Goal: Navigation & Orientation: Find specific page/section

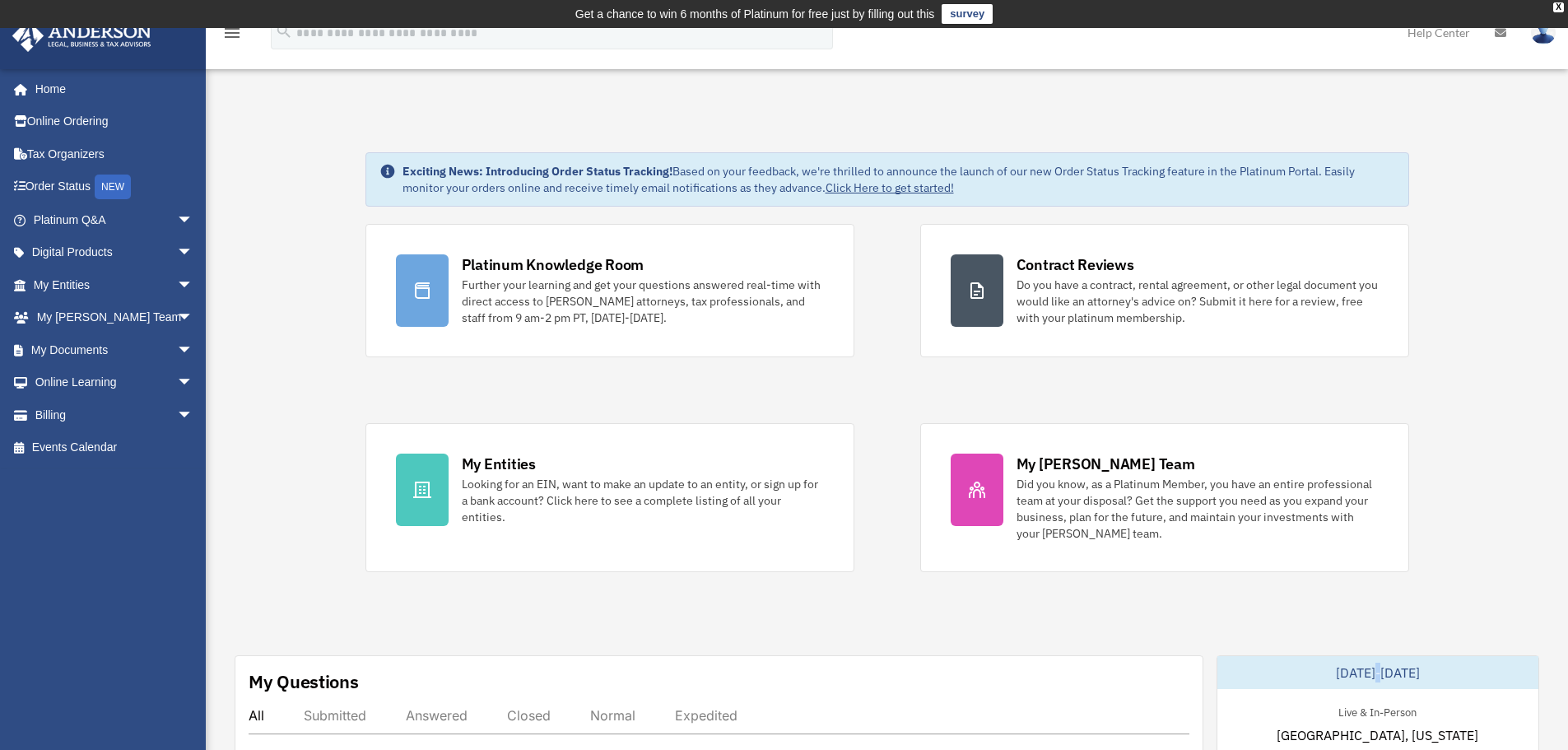
drag, startPoint x: 1361, startPoint y: 681, endPoint x: 1363, endPoint y: 638, distance: 43.0
click at [1335, 720] on div "Live & In-Person [GEOGRAPHIC_DATA], [US_STATE] Structure Implementation Worksho…" at bounding box center [1377, 752] width 321 height 128
click at [1265, 703] on div "Live & In-Person [GEOGRAPHIC_DATA], [US_STATE] Structure Implementation Worksho…" at bounding box center [1377, 752] width 321 height 128
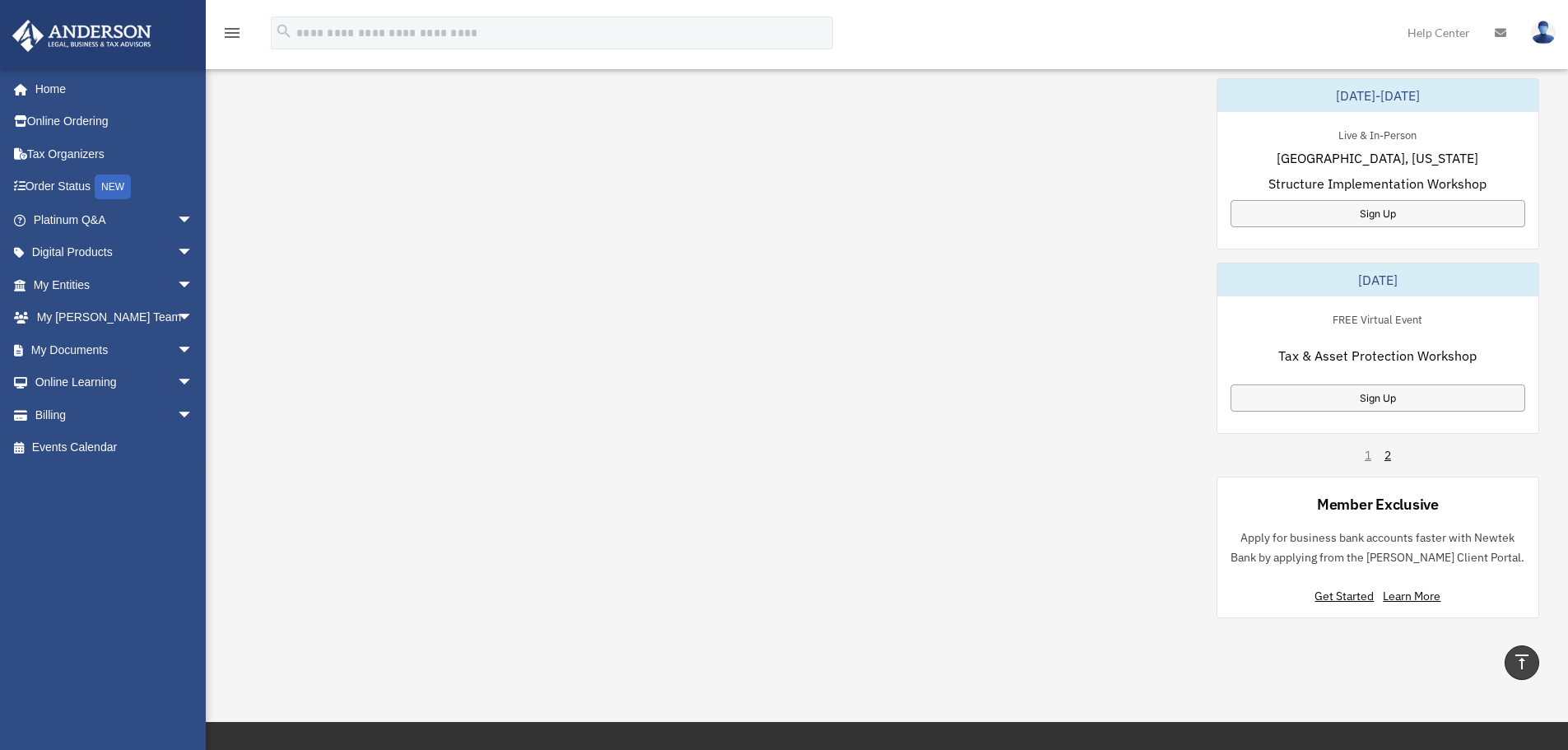
scroll to position [947, 0]
click at [1386, 452] on link "2" at bounding box center [1388, 454] width 7 height 17
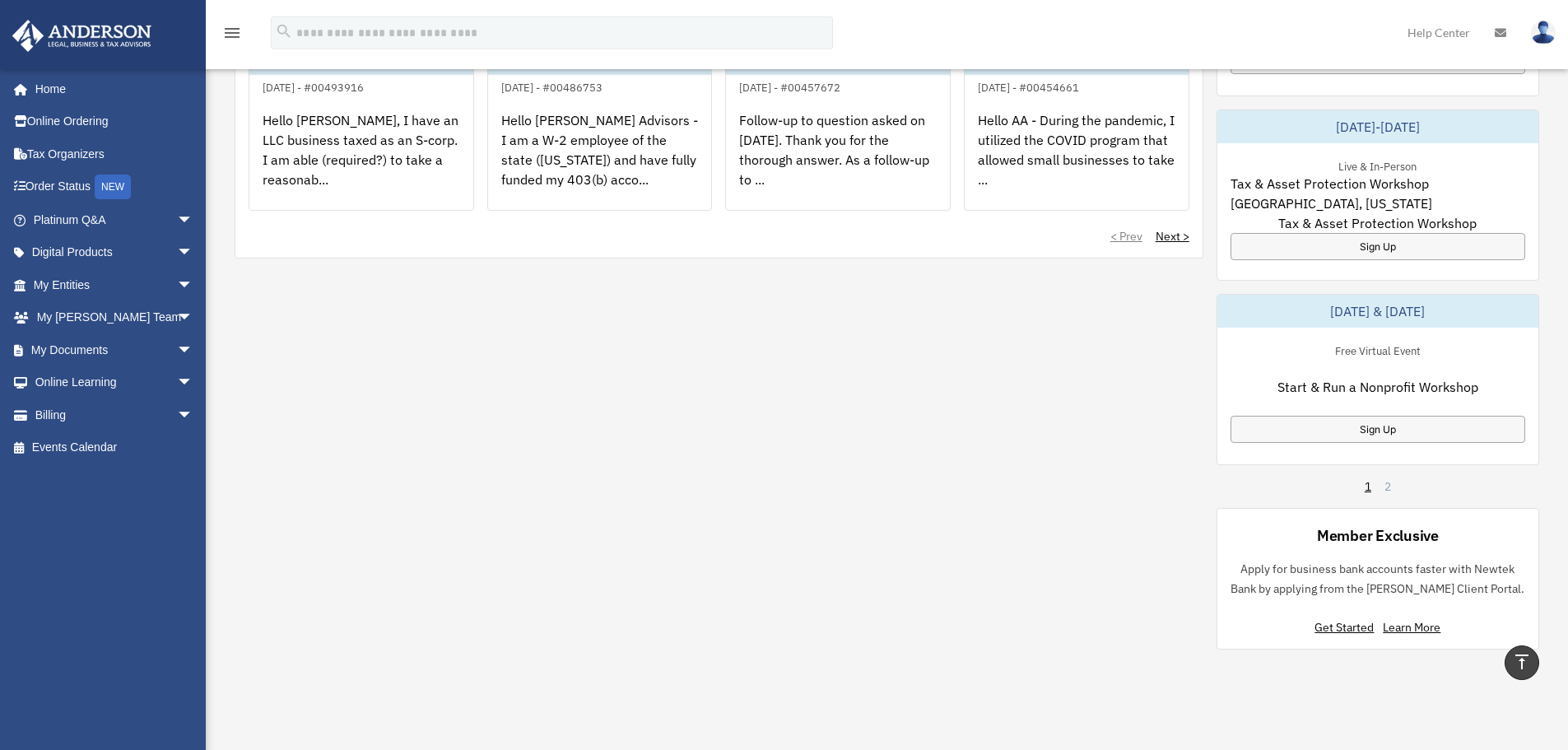
scroll to position [762, 0]
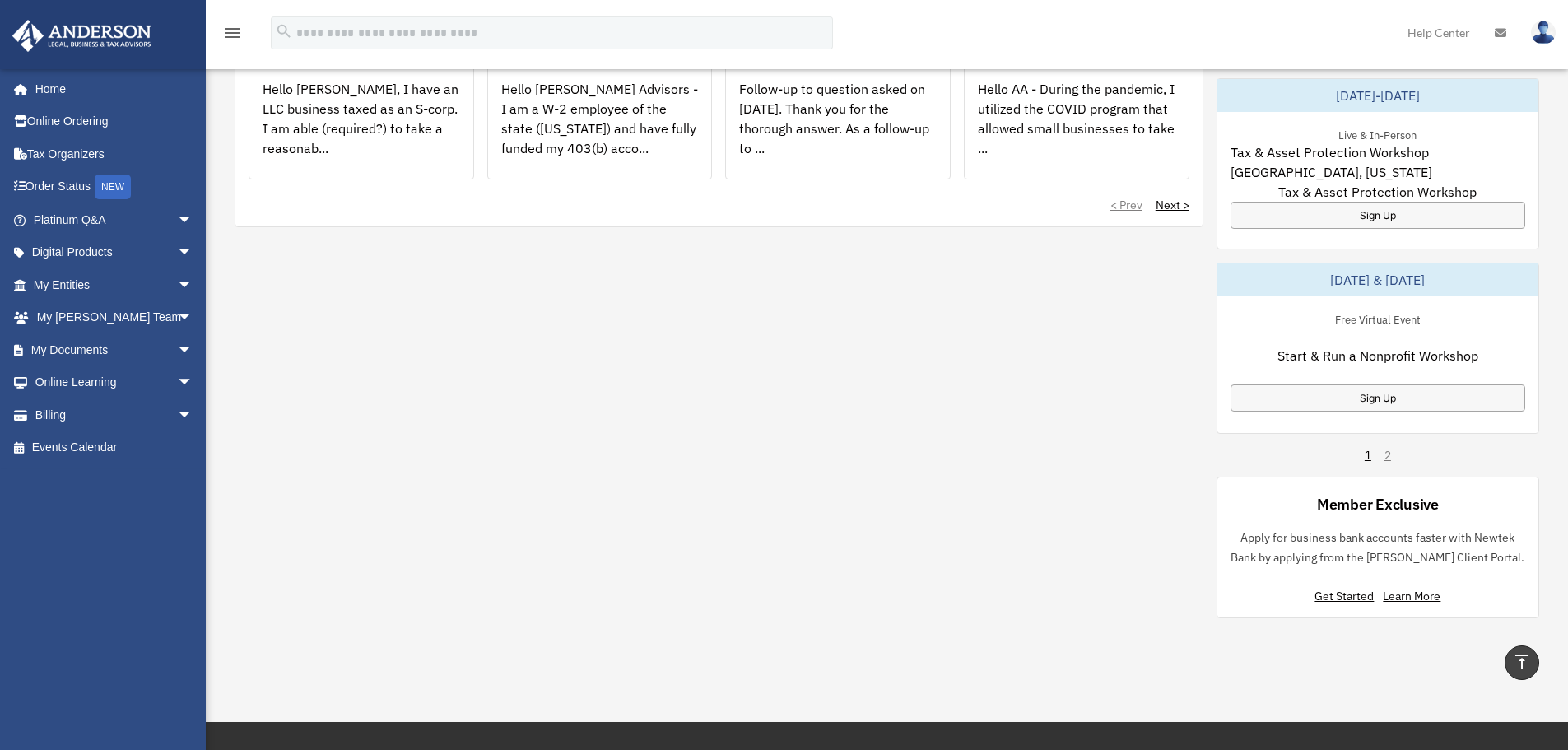
click at [1388, 453] on div "1 2" at bounding box center [1378, 455] width 26 height 17
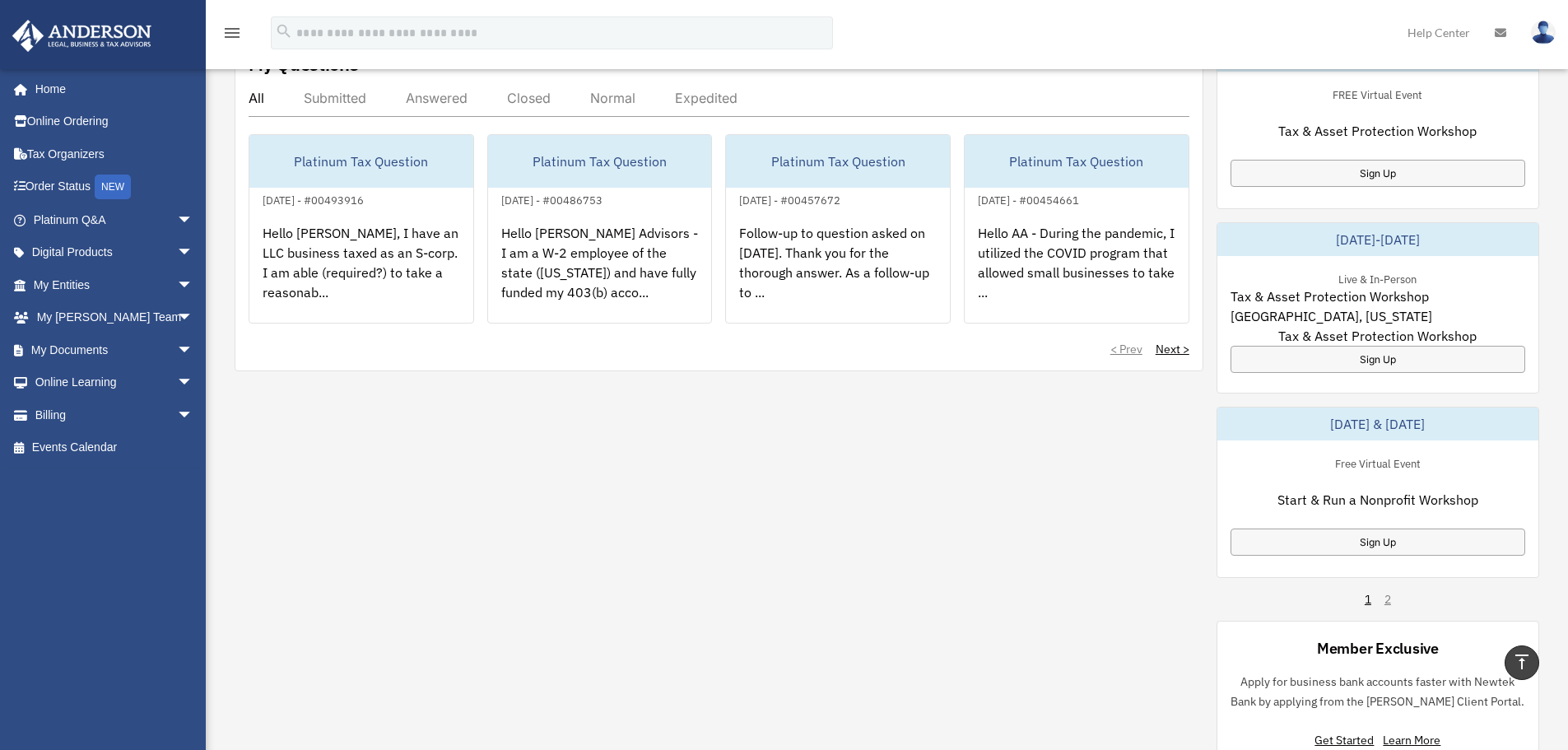
click at [1387, 601] on div "1 2" at bounding box center [1378, 600] width 26 height 17
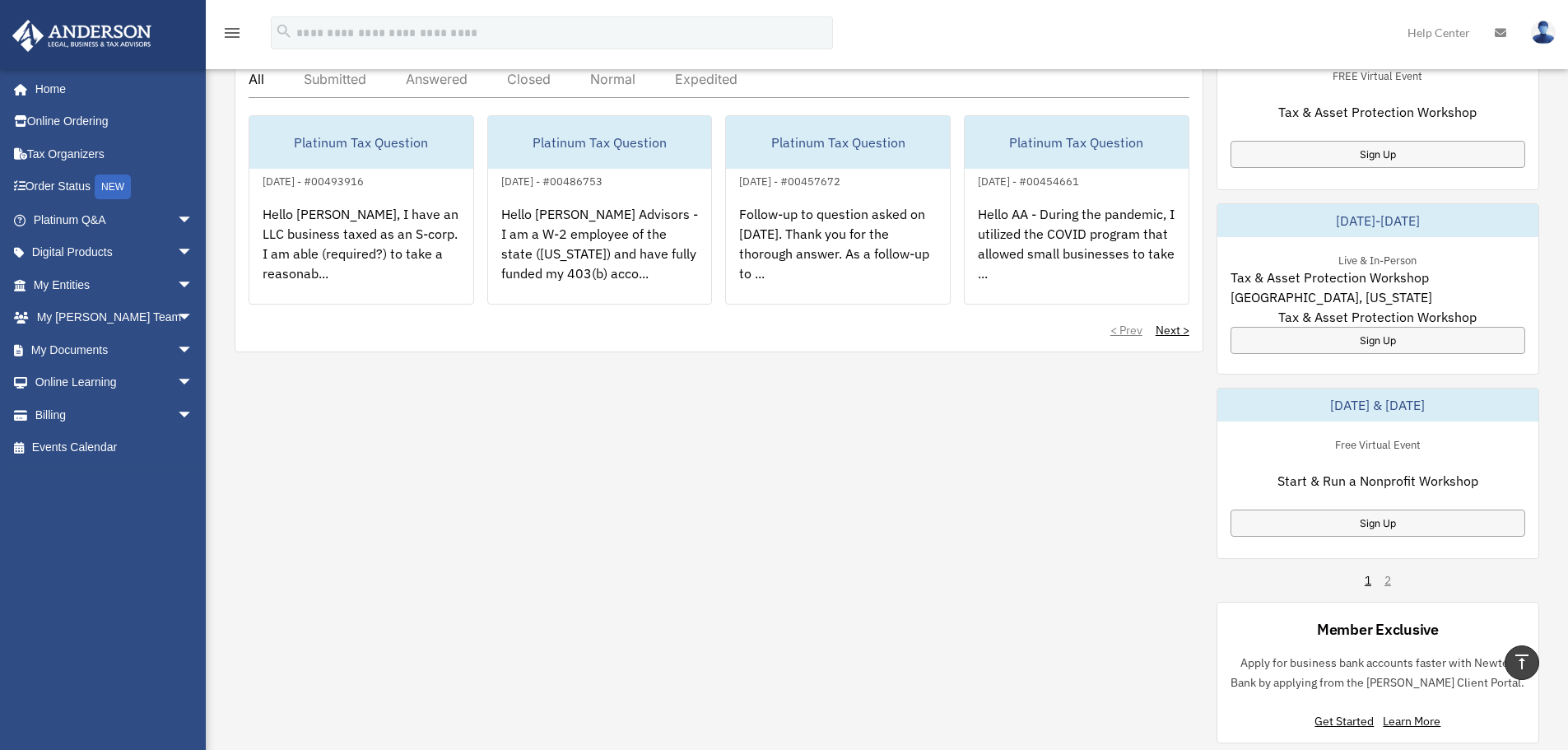
scroll to position [638, 0]
click at [1388, 581] on div "1 2" at bounding box center [1378, 579] width 26 height 17
click at [1365, 579] on link "1" at bounding box center [1368, 579] width 7 height 17
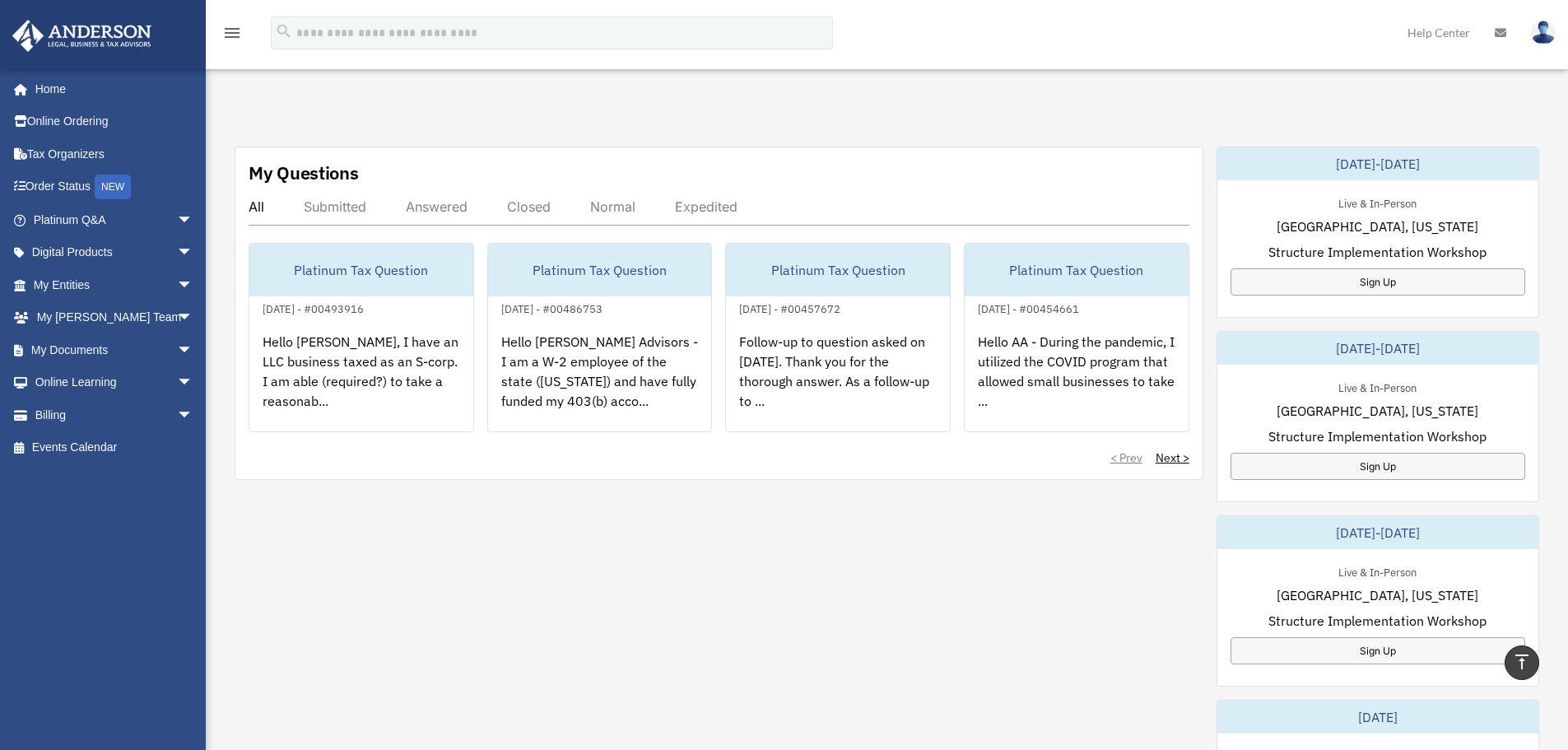
scroll to position [453, 0]
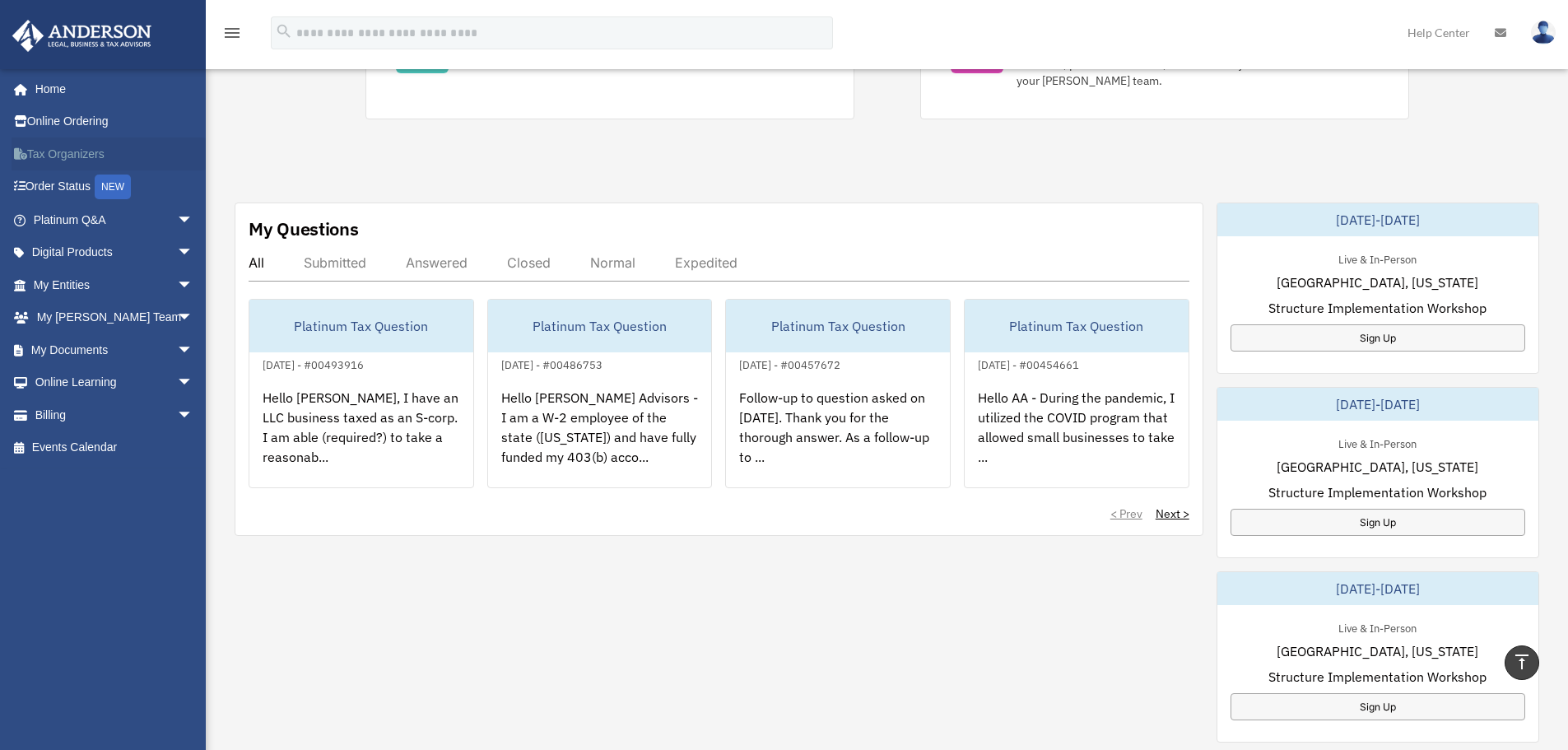
click at [71, 152] on link "Tax Organizers" at bounding box center [115, 154] width 206 height 33
